Goal: Task Accomplishment & Management: Manage account settings

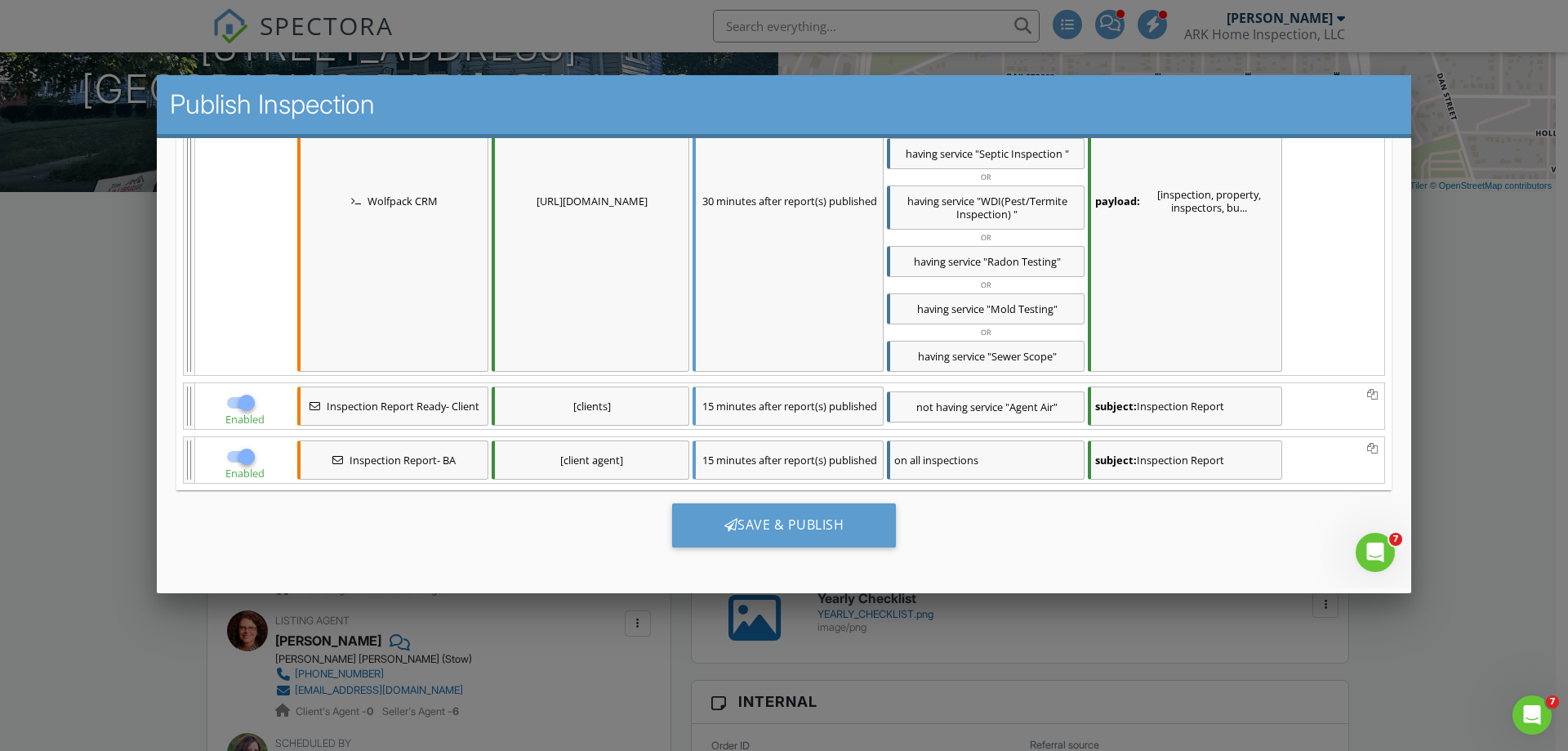
scroll to position [413, 0]
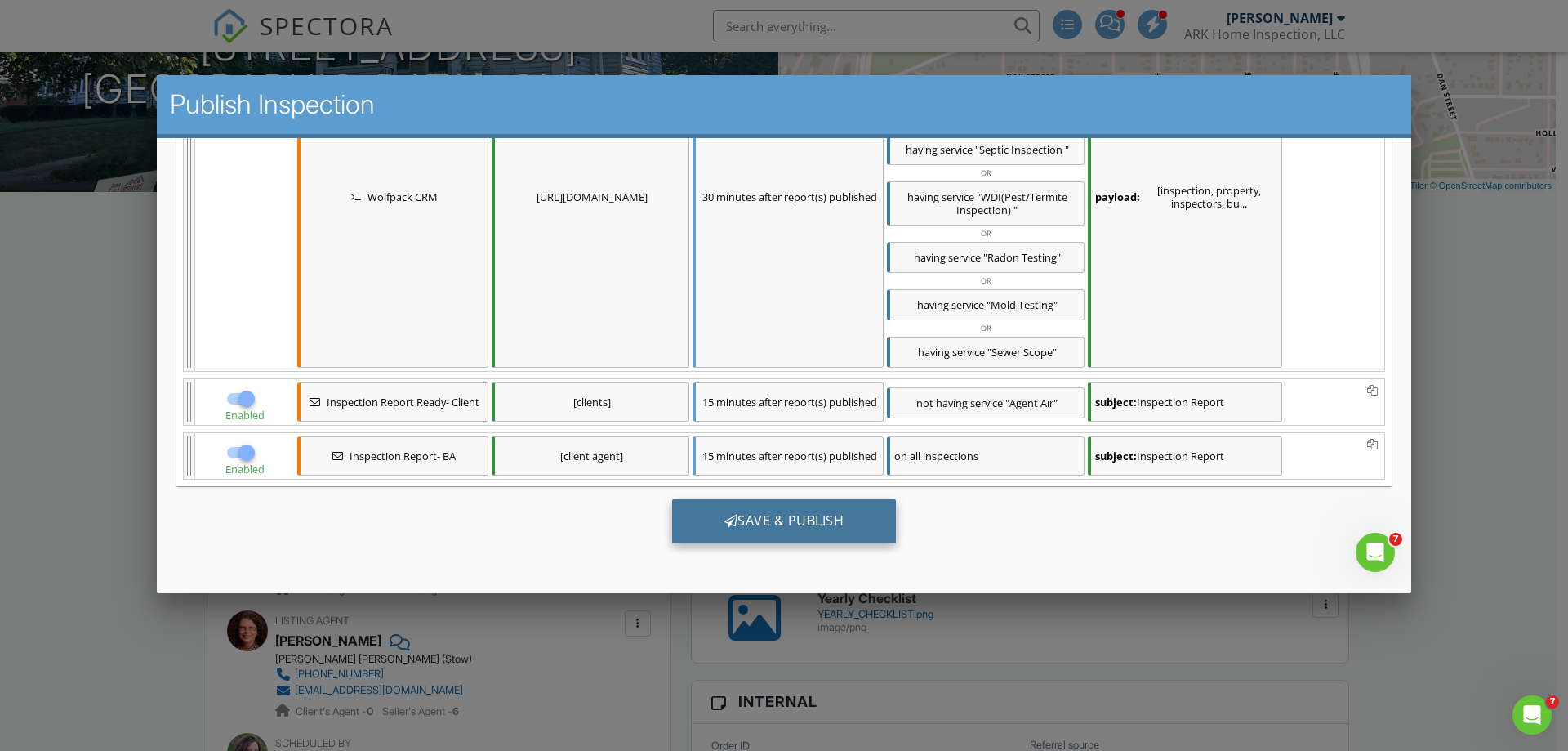
click at [853, 515] on div "Save & Publish" at bounding box center [784, 520] width 225 height 44
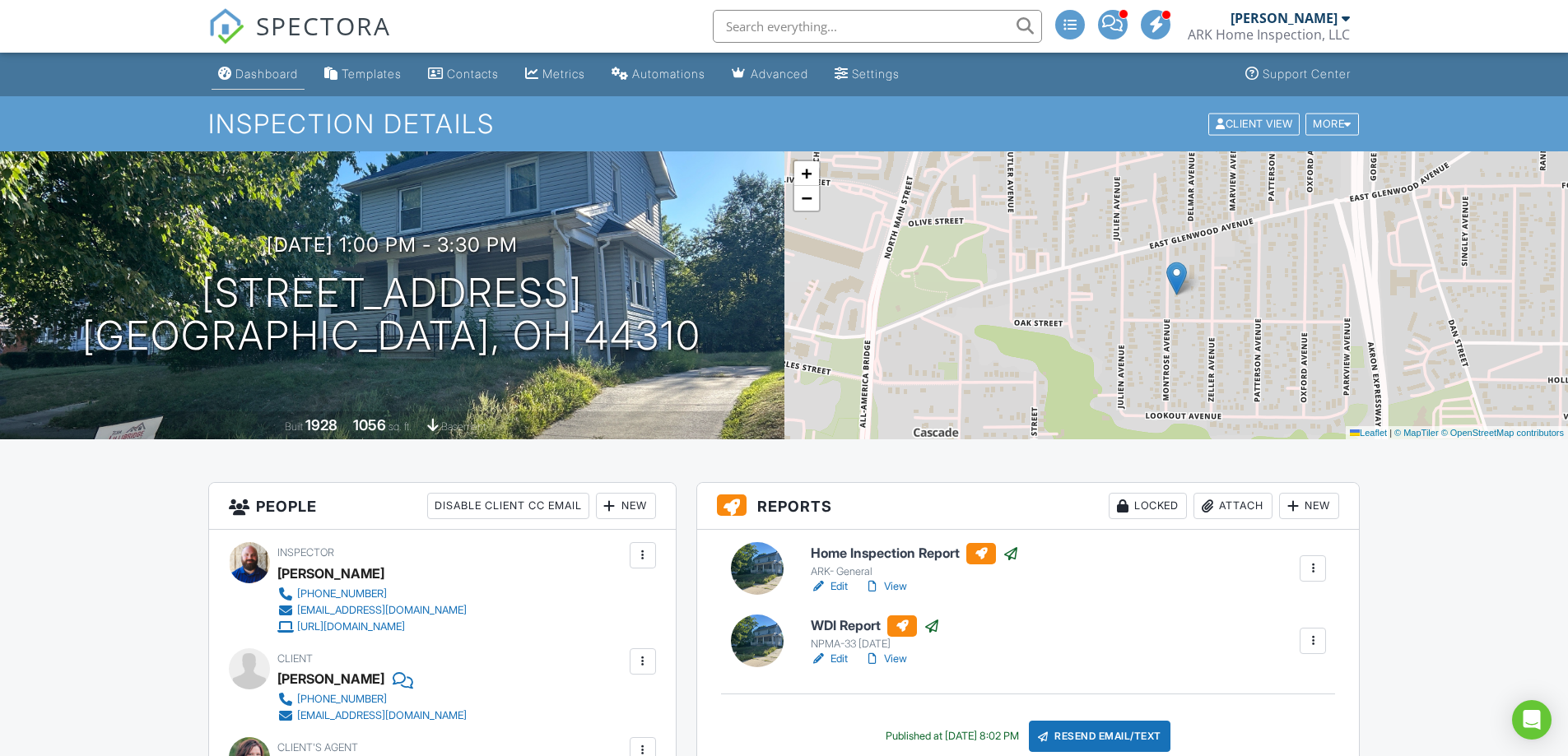
click at [243, 72] on div "Dashboard" at bounding box center [267, 74] width 63 height 14
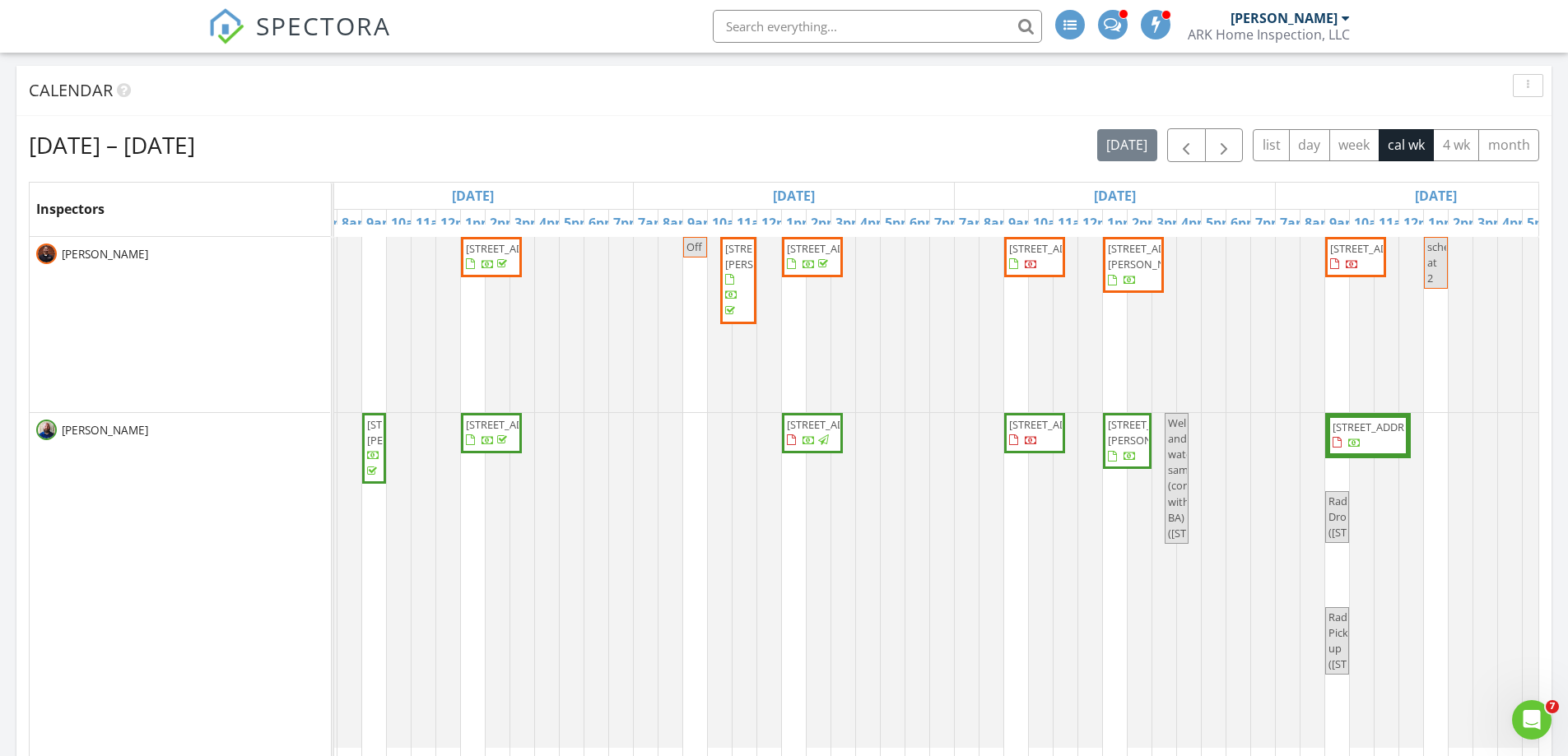
click at [1122, 446] on span "2110 Charles Ln, Akron 44333" at bounding box center [1153, 432] width 92 height 31
